Goal: Browse casually: Explore the website without a specific task or goal

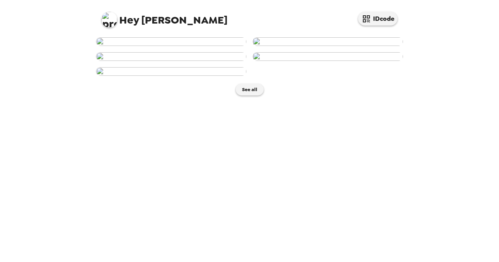
click at [200, 46] on img at bounding box center [171, 41] width 150 height 9
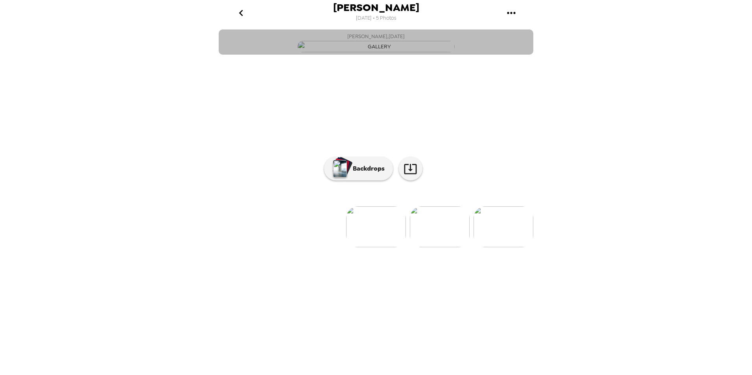
click at [378, 52] on img "button" at bounding box center [375, 46] width 157 height 11
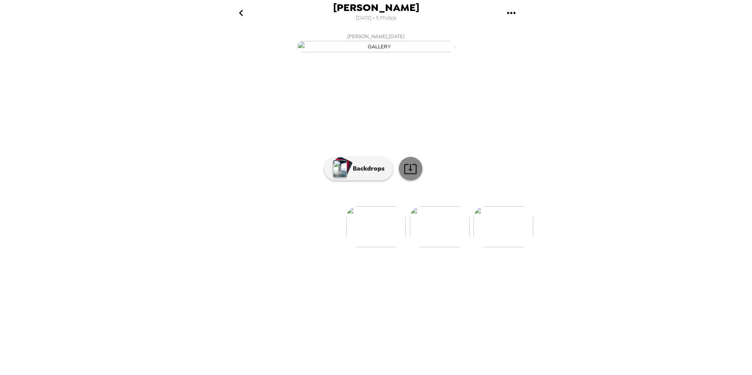
click at [416, 174] on icon at bounding box center [410, 169] width 13 height 10
click at [438, 248] on img at bounding box center [440, 227] width 60 height 41
click at [318, 248] on img at bounding box center [313, 227] width 60 height 41
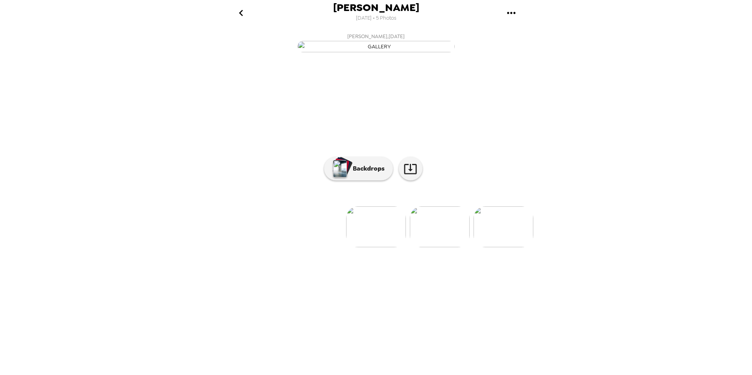
click at [449, 248] on img at bounding box center [440, 227] width 60 height 41
click at [317, 248] on img at bounding box center [313, 227] width 60 height 41
click at [433, 248] on img at bounding box center [440, 227] width 60 height 41
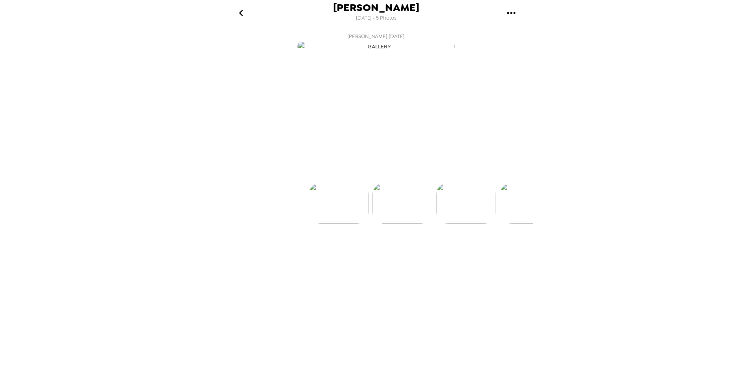
scroll to position [0, 63]
click at [434, 248] on img at bounding box center [440, 227] width 60 height 41
click at [505, 248] on img at bounding box center [497, 227] width 60 height 41
click at [317, 248] on img at bounding box center [313, 227] width 60 height 41
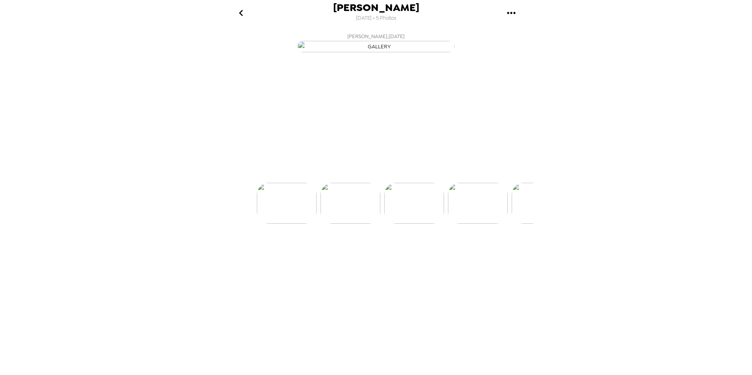
scroll to position [0, 63]
click at [324, 248] on img at bounding box center [313, 227] width 60 height 41
